Goal: Transaction & Acquisition: Subscribe to service/newsletter

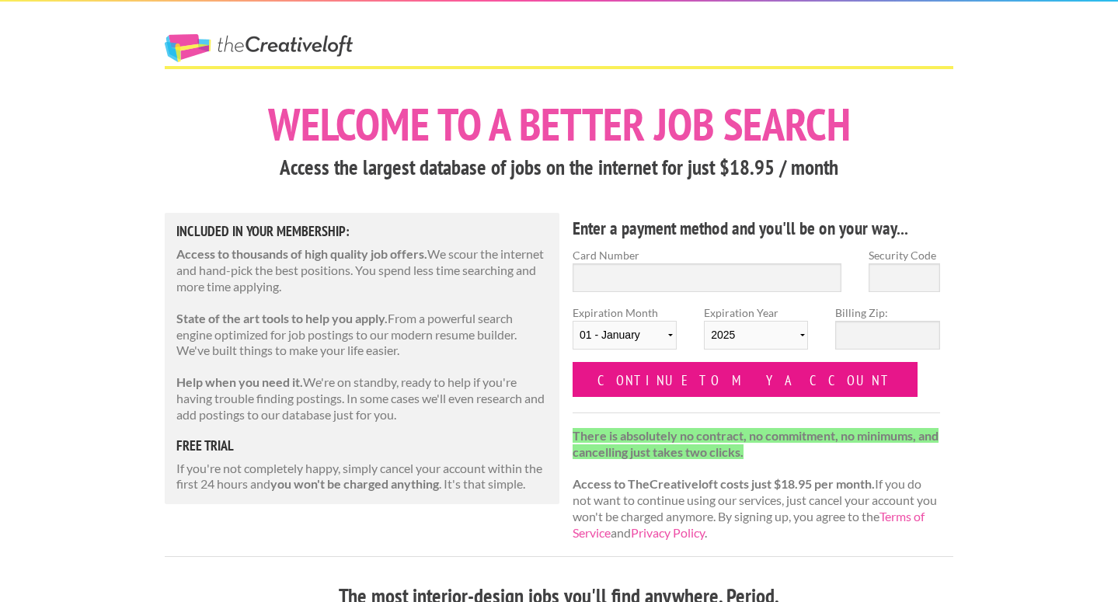
click at [656, 385] on input "Continue to my account" at bounding box center [745, 379] width 345 height 35
